Goal: Transaction & Acquisition: Obtain resource

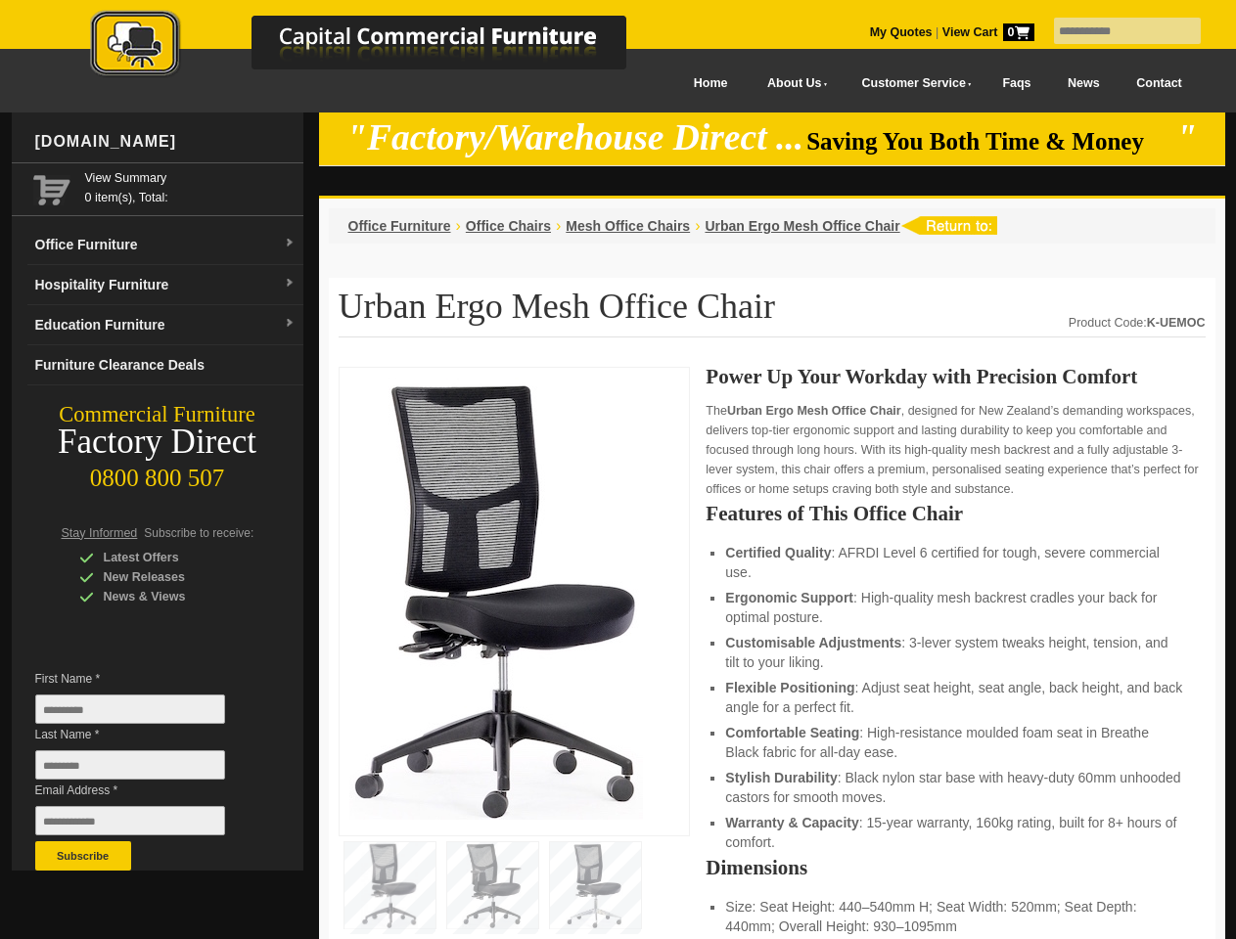
click at [1114, 31] on input "text" at bounding box center [1127, 31] width 147 height 26
click at [145, 770] on input "Last Name *" at bounding box center [130, 764] width 190 height 29
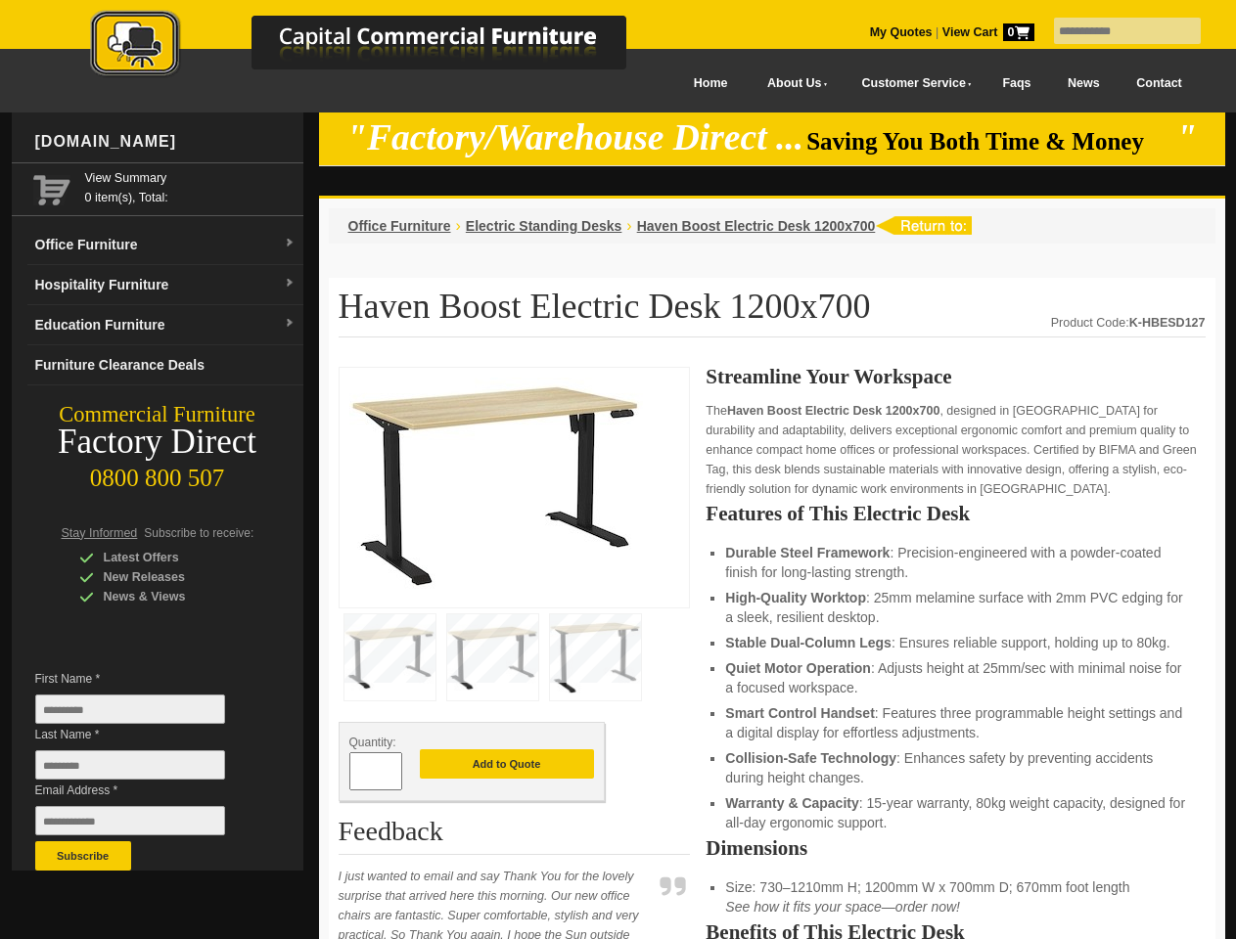
click at [1114, 31] on input "text" at bounding box center [1127, 31] width 147 height 26
click at [145, 770] on input "Last Name *" at bounding box center [130, 764] width 190 height 29
click at [83, 856] on button "Subscribe" at bounding box center [83, 855] width 96 height 29
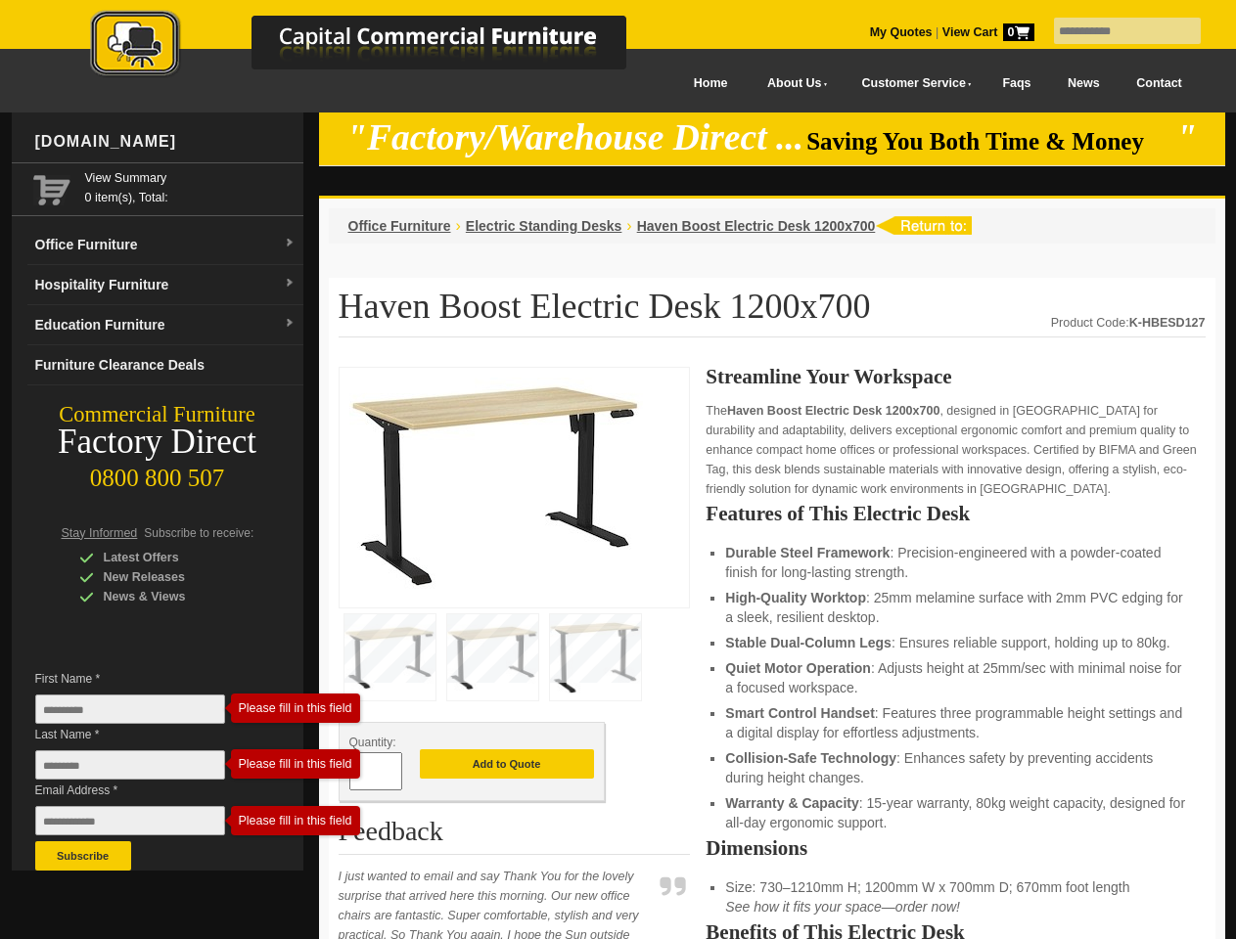
click at [772, 654] on ul "Durable Steel Framework : Precision-engineered with a powder-coated finish for …" at bounding box center [955, 688] width 460 height 290
click at [507, 765] on button "Add to Quote" at bounding box center [507, 763] width 174 height 29
